Goal: Transaction & Acquisition: Obtain resource

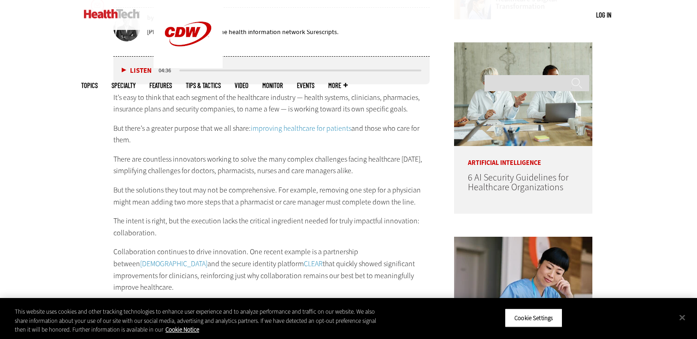
scroll to position [504, 0]
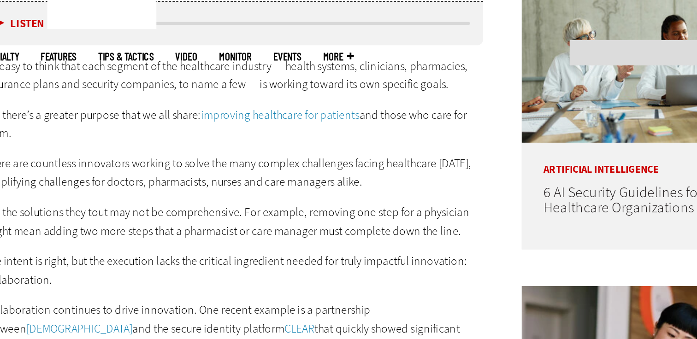
click at [334, 136] on p "But there’s a greater purpose that we all share: improving healthcare for patie…" at bounding box center [271, 129] width 316 height 24
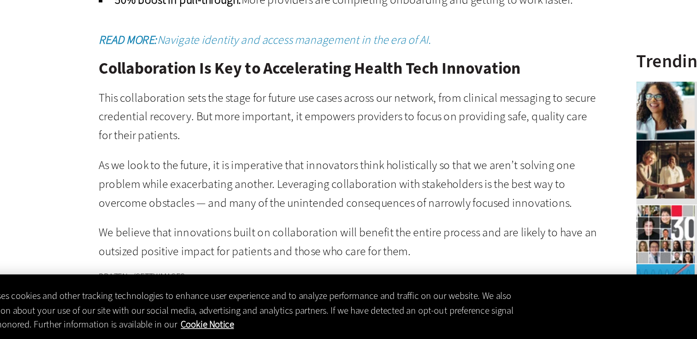
scroll to position [1139, 0]
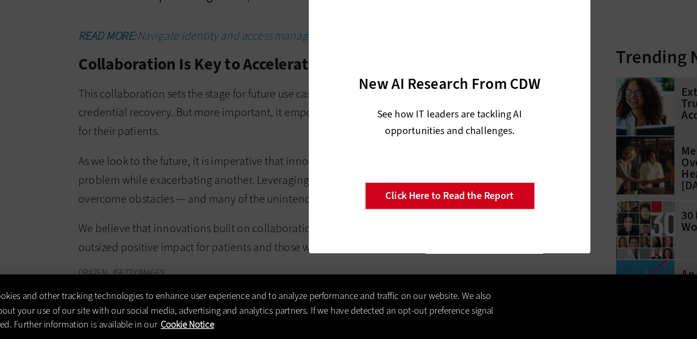
click at [251, 189] on div "Close New AI Research From CDW See how IT leaders are tackling AI opportunities…" at bounding box center [348, 169] width 697 height 339
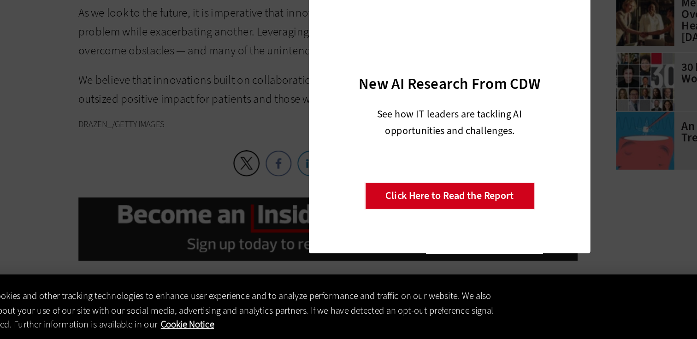
scroll to position [1234, 0]
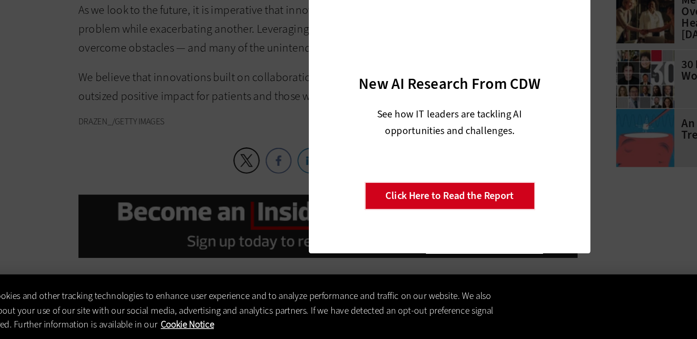
click at [224, 238] on div "Close New AI Research From CDW See how IT leaders are tackling AI opportunities…" at bounding box center [348, 169] width 697 height 339
click at [294, 164] on div at bounding box center [349, 123] width 146 height 96
click at [334, 250] on link "Click Here to Read the Report" at bounding box center [348, 249] width 108 height 18
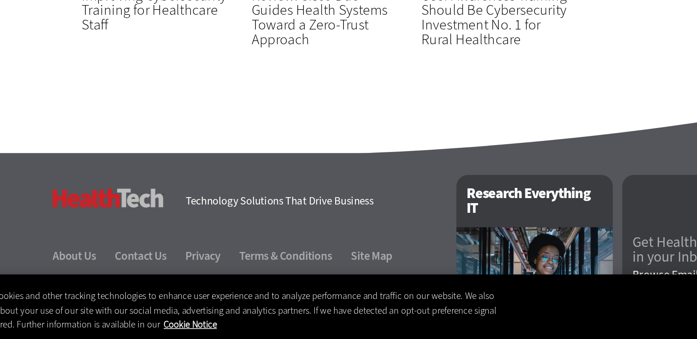
scroll to position [1727, 0]
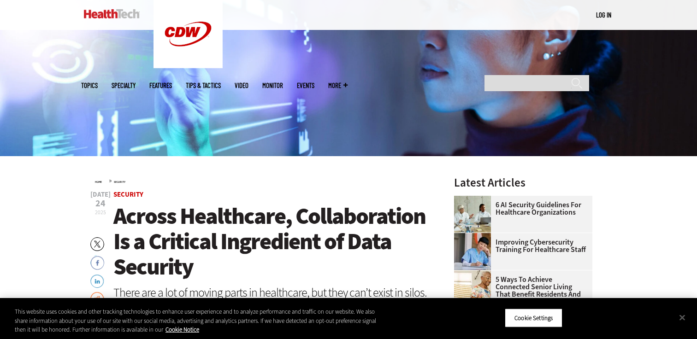
scroll to position [112, 0]
